Goal: Navigation & Orientation: Find specific page/section

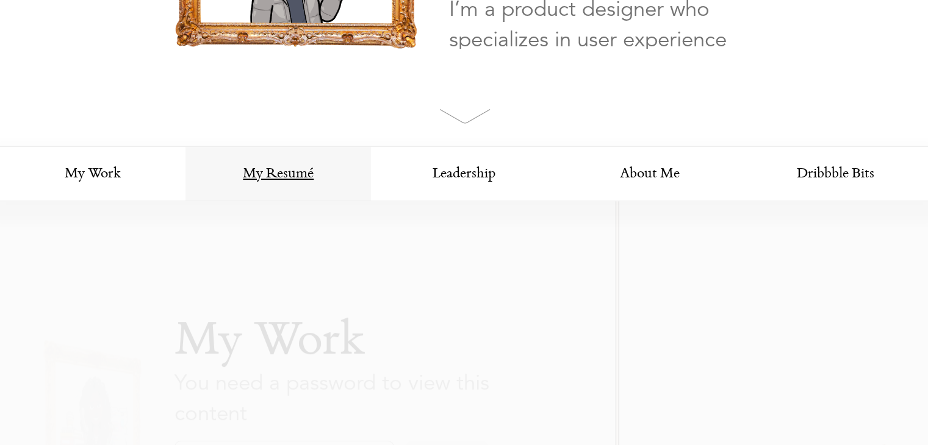
click at [258, 161] on link "My Resumé" at bounding box center [277, 174] width 185 height 55
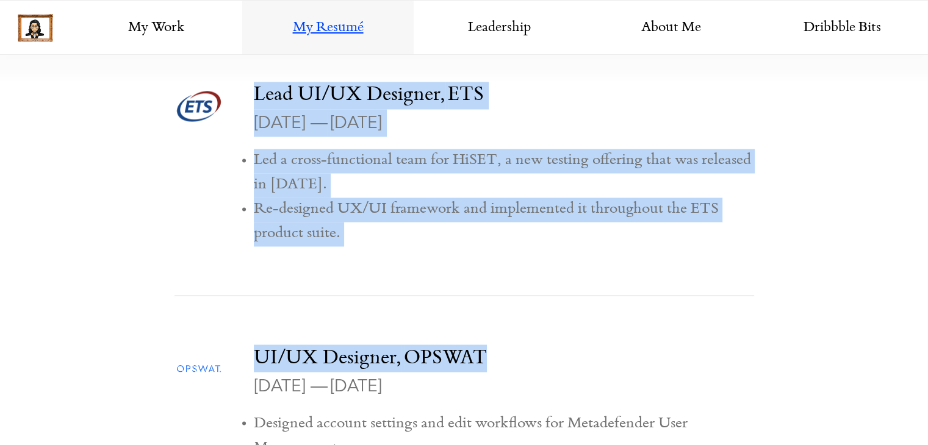
scroll to position [2101, 0]
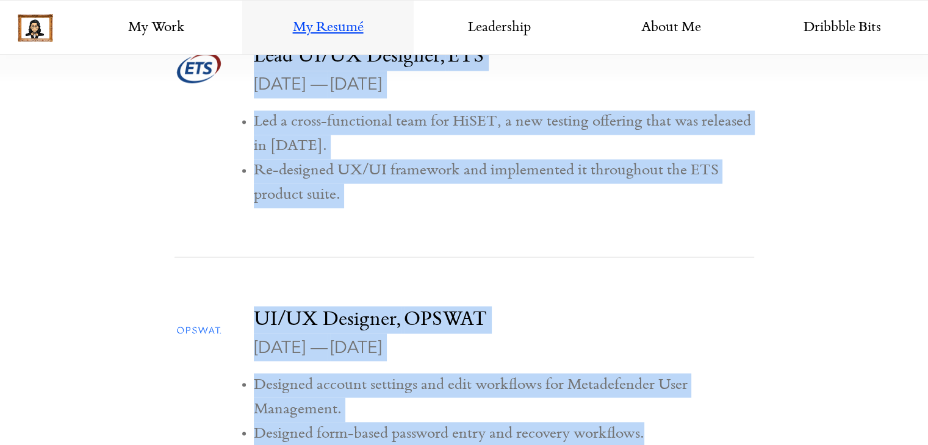
drag, startPoint x: 261, startPoint y: 225, endPoint x: 721, endPoint y: 432, distance: 504.4
copy div "Loremi Dolorsi Ametcons, AdipIscin Eli 0988 — Sed 4286 Doeiusmod temp incididun…"
click at [623, 306] on p "UI/UX Designer, OPSWAT" at bounding box center [504, 319] width 500 height 27
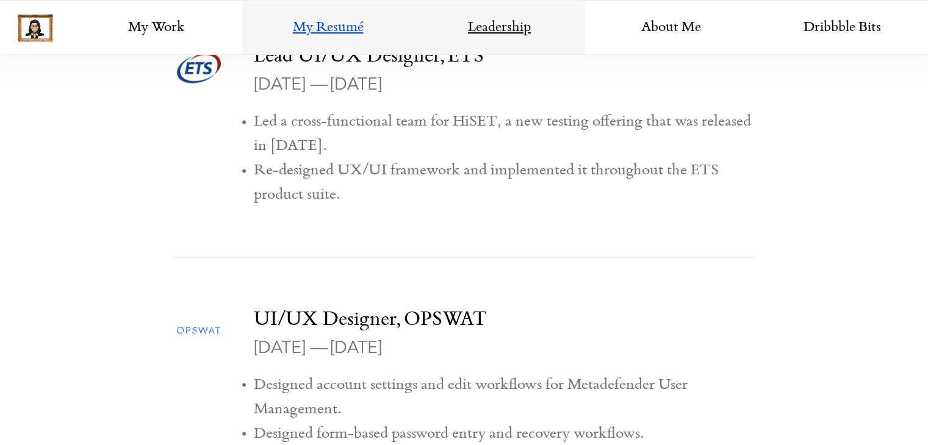
click at [472, 16] on link "Leadership" at bounding box center [499, 28] width 171 height 55
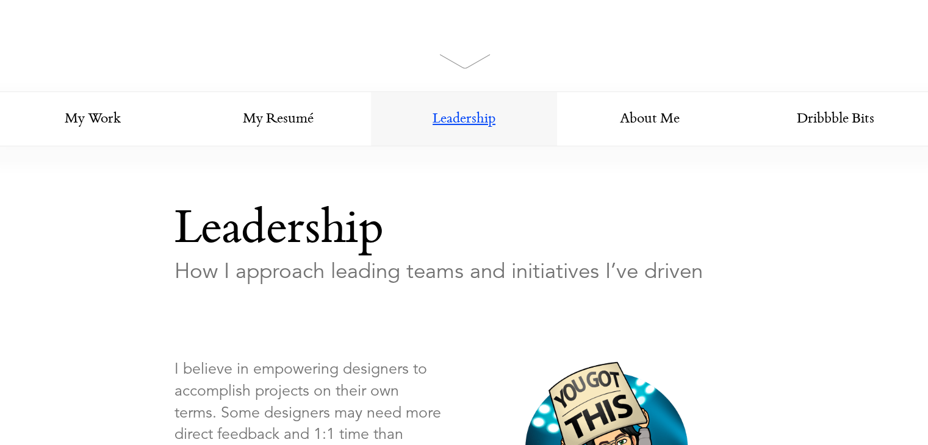
scroll to position [482, 0]
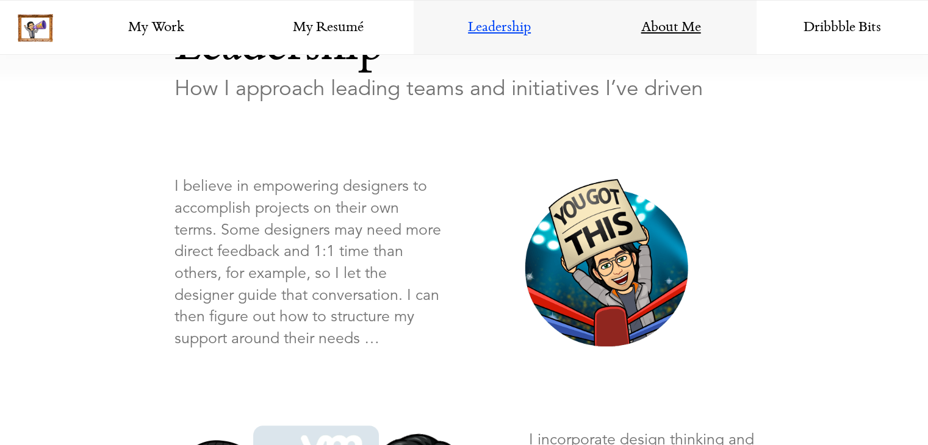
click at [658, 38] on link "About Me" at bounding box center [670, 28] width 171 height 55
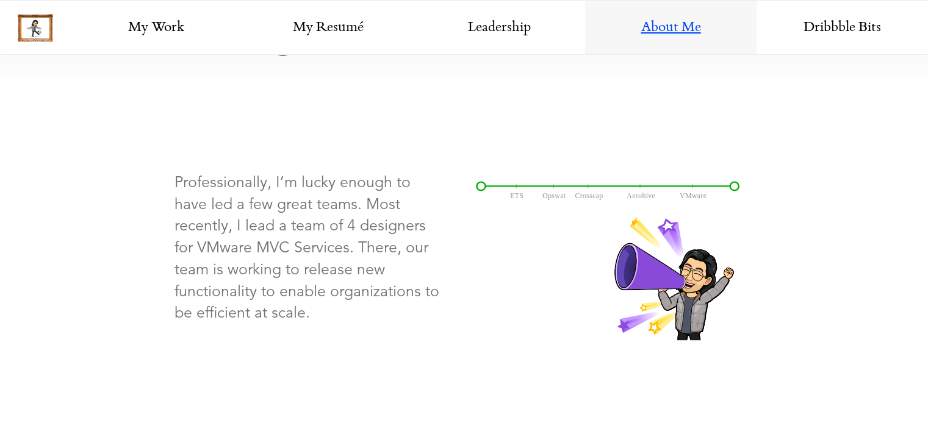
scroll to position [1672, 0]
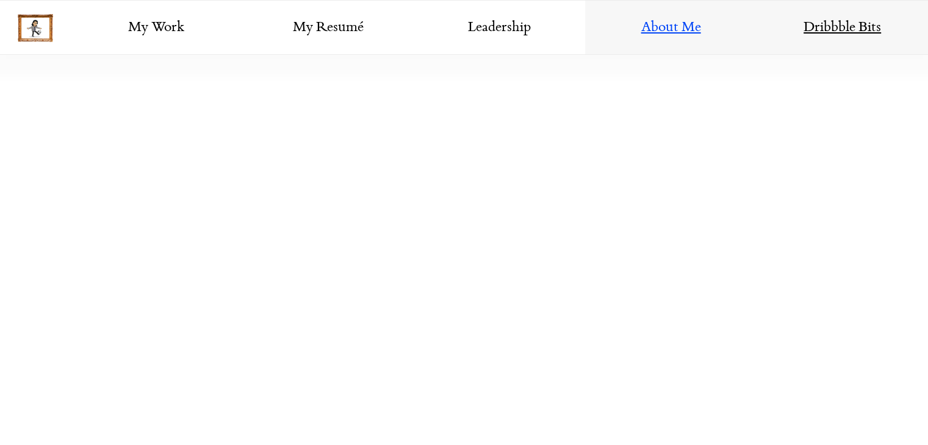
click at [813, 21] on link "Dribbble Bits" at bounding box center [842, 28] width 171 height 55
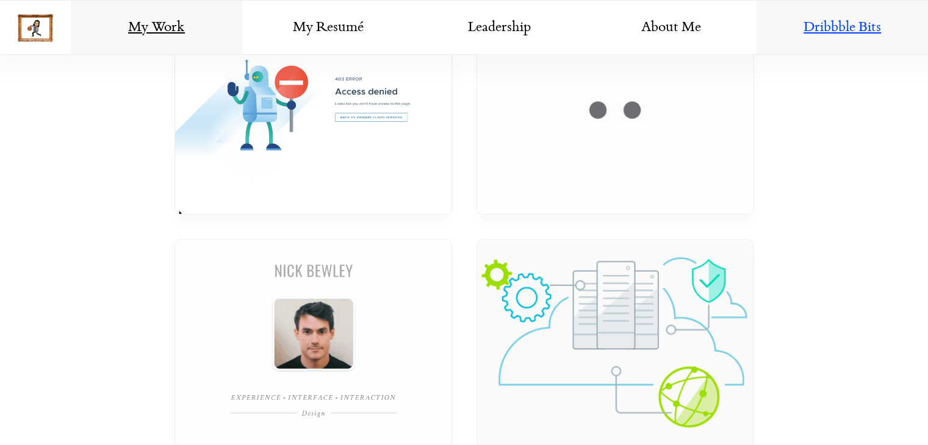
click at [173, 35] on link "My Work" at bounding box center [156, 28] width 171 height 55
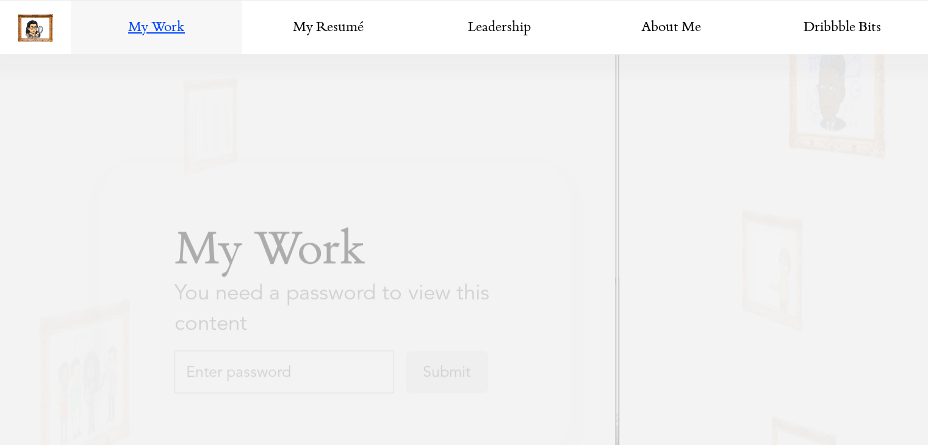
click at [273, 377] on input "text" at bounding box center [284, 372] width 220 height 43
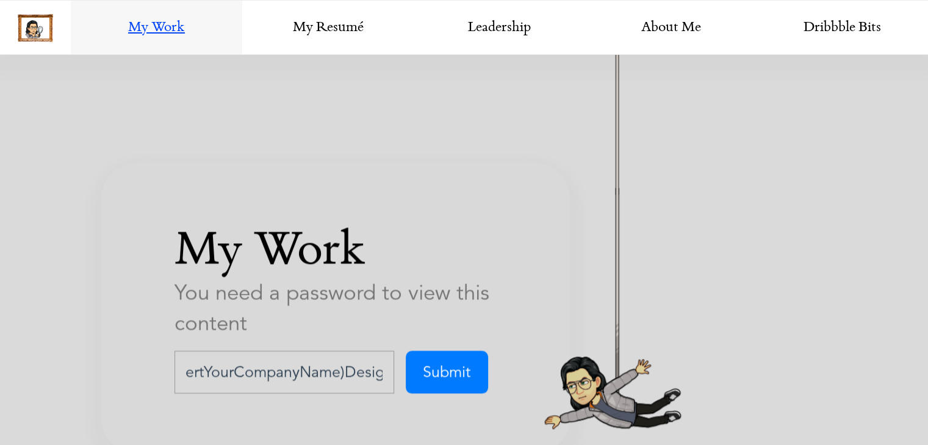
scroll to position [0, 33]
type input "(InsertYourCompanyName)Design"
click at [406, 351] on input "Submit" at bounding box center [447, 372] width 82 height 43
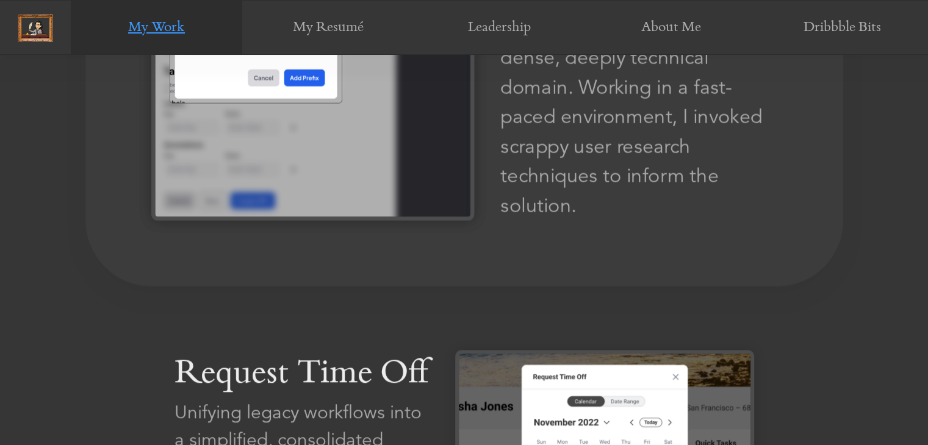
scroll to position [940, 0]
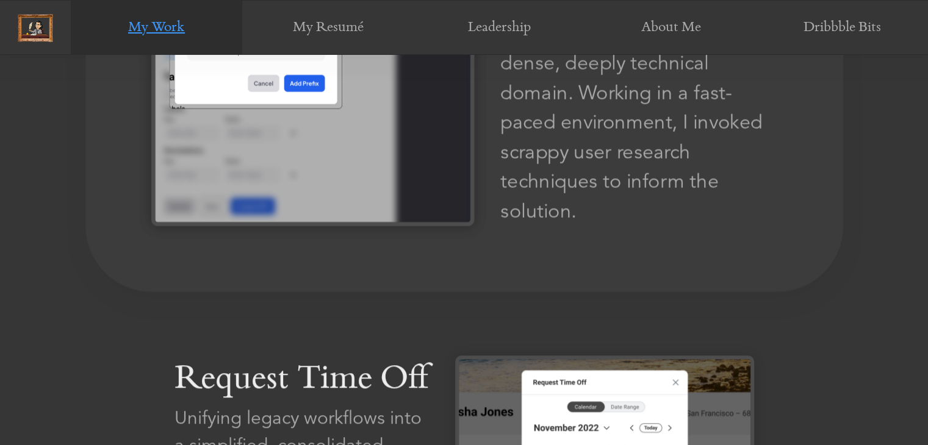
click at [473, 154] on img at bounding box center [312, 81] width 323 height 290
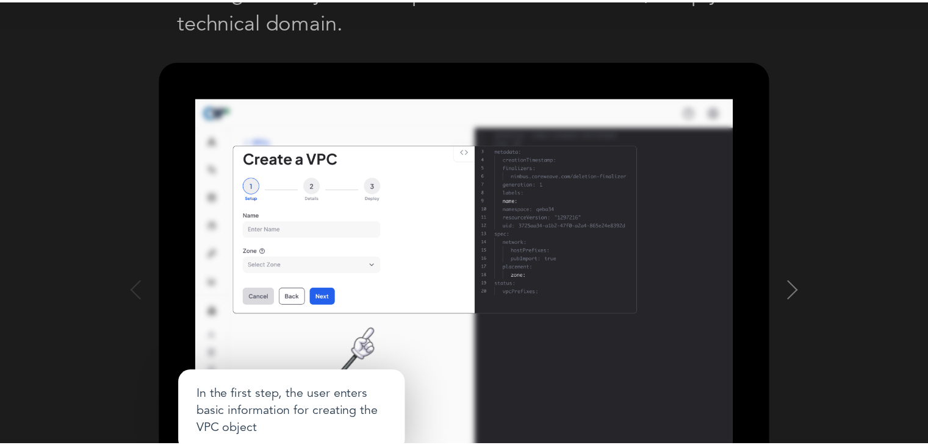
scroll to position [0, 0]
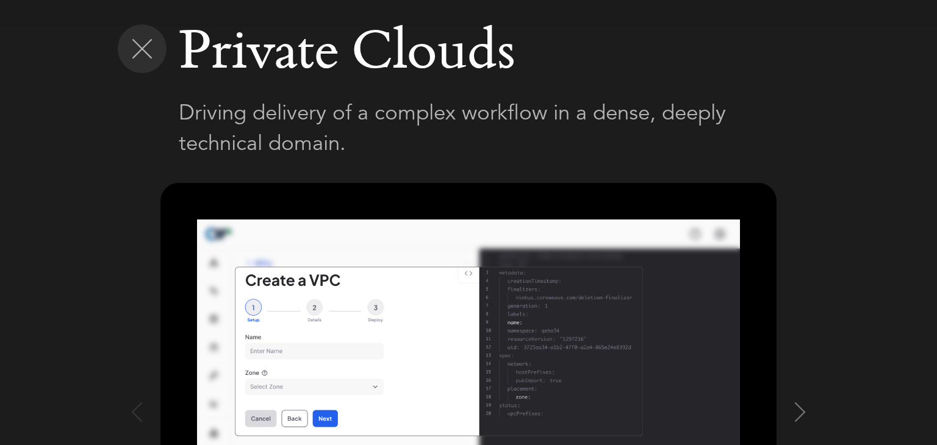
click at [133, 49] on img at bounding box center [142, 49] width 20 height 20
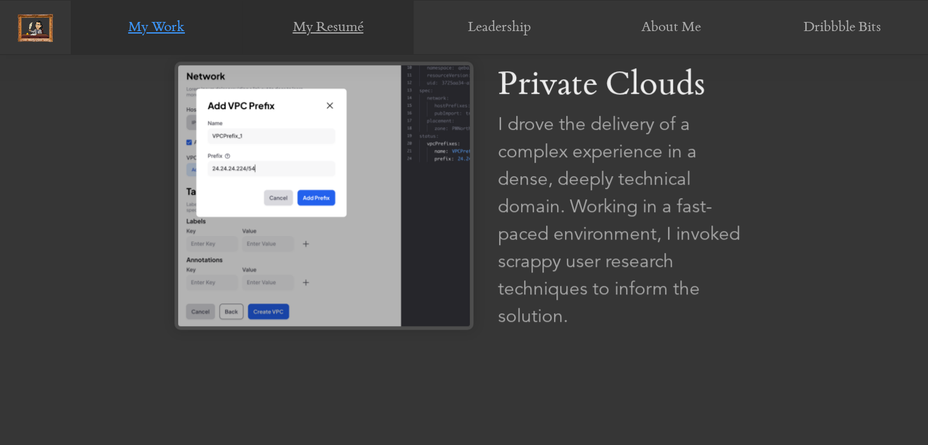
click at [323, 31] on link "My Resumé" at bounding box center [327, 28] width 171 height 55
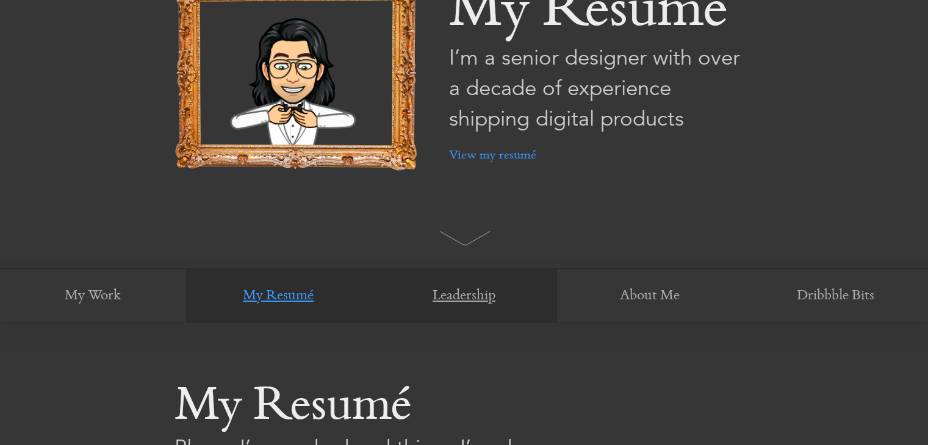
click at [461, 294] on link "Leadership" at bounding box center [463, 296] width 185 height 55
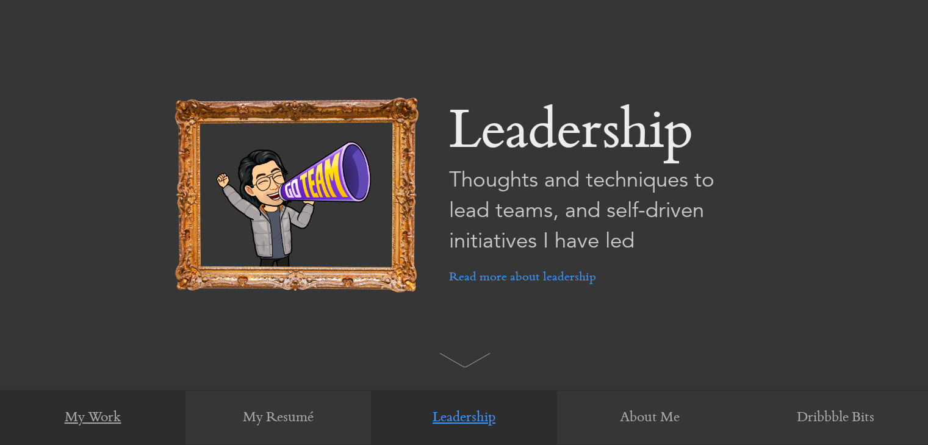
click at [117, 411] on link "My Work" at bounding box center [92, 418] width 185 height 55
